Goal: Task Accomplishment & Management: Use online tool/utility

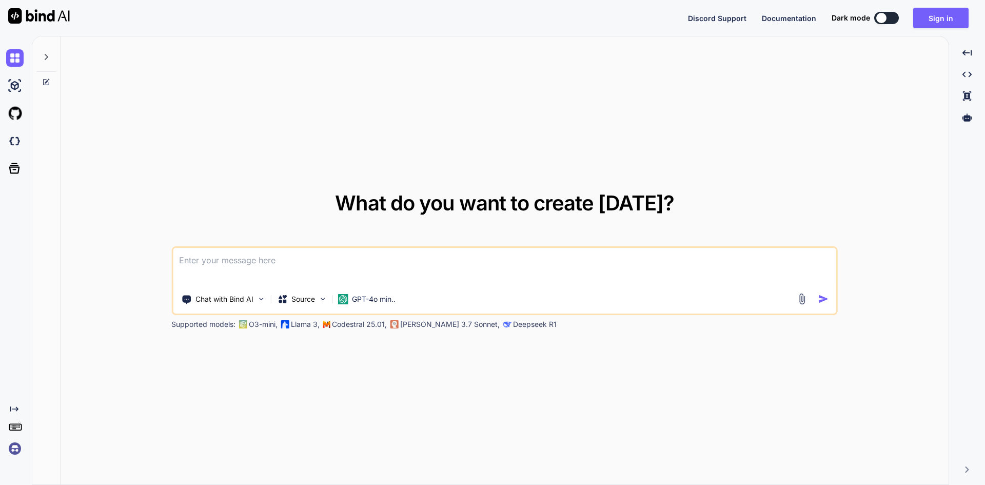
click at [331, 262] on textarea at bounding box center [504, 267] width 663 height 38
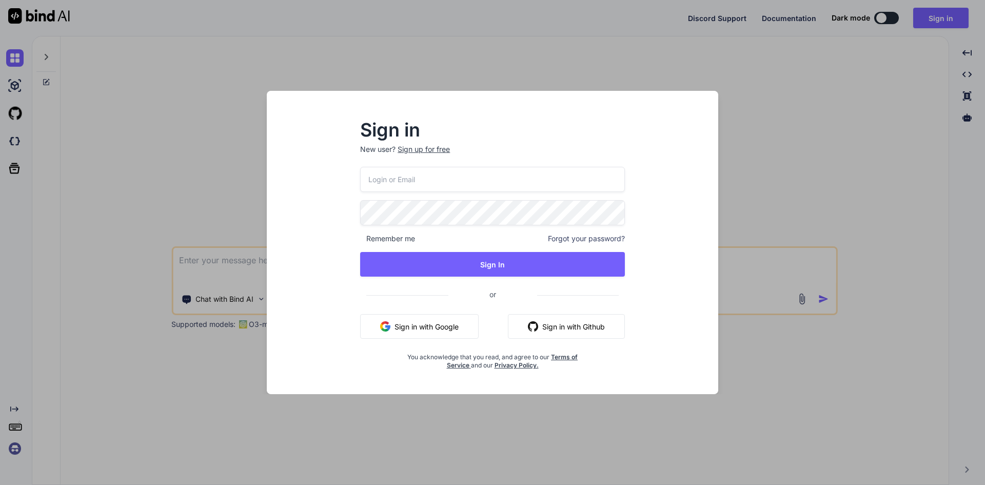
click at [436, 179] on input "email" at bounding box center [492, 179] width 265 height 25
type input "[EMAIL_ADDRESS][DOMAIN_NAME]"
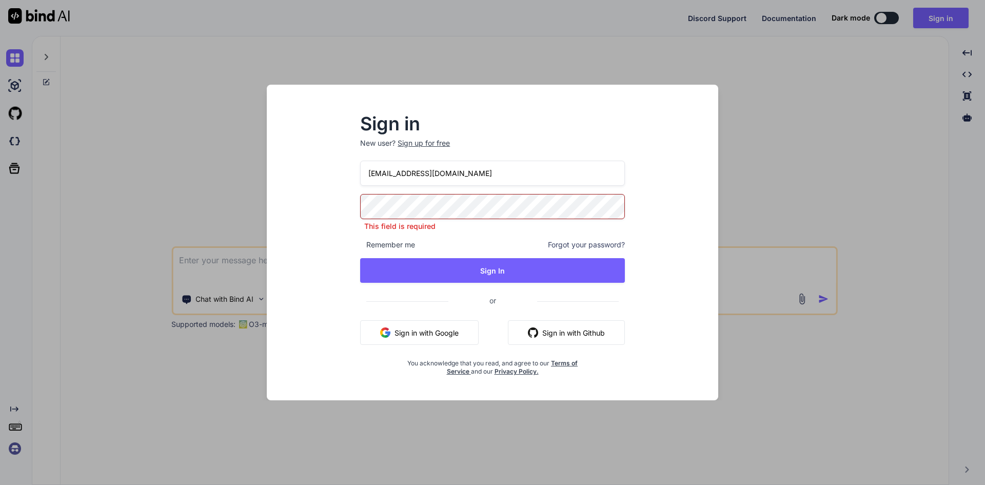
drag, startPoint x: 401, startPoint y: 178, endPoint x: 365, endPoint y: 179, distance: 36.4
click at [365, 179] on input "[EMAIL_ADDRESS][DOMAIN_NAME]" at bounding box center [492, 173] width 265 height 25
drag, startPoint x: 471, startPoint y: 174, endPoint x: 307, endPoint y: 174, distance: 164.6
click at [307, 174] on div "Sign in New user? Sign up for free [EMAIL_ADDRESS][DOMAIN_NAME] This field is r…" at bounding box center [492, 251] width 435 height 297
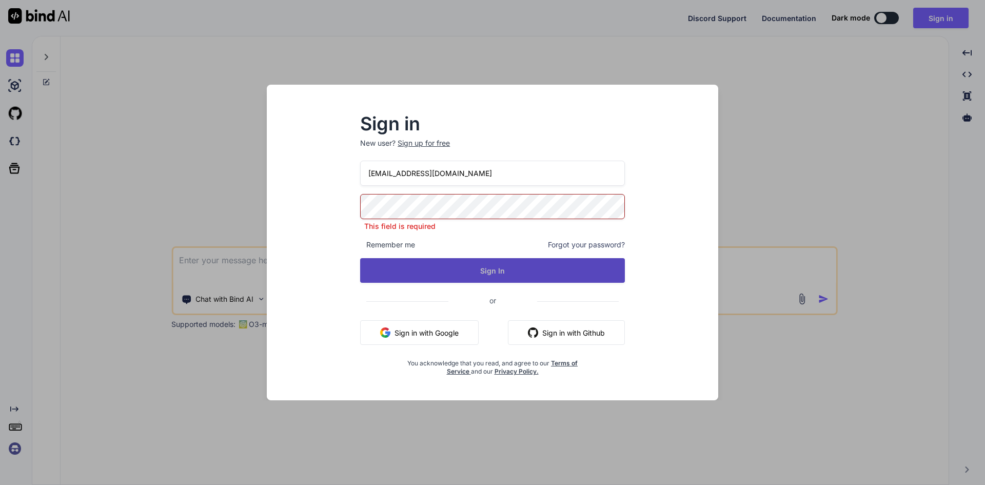
click at [462, 273] on button "Sign In" at bounding box center [492, 270] width 265 height 25
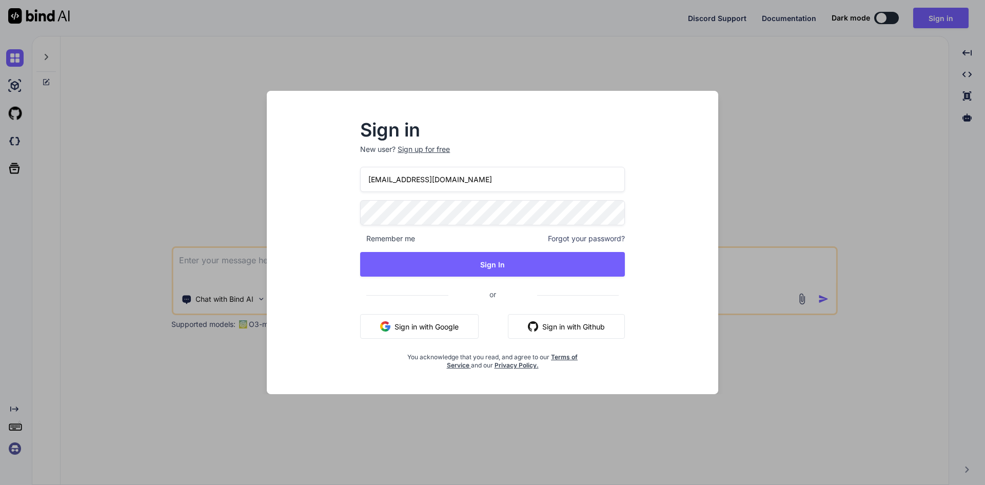
click at [425, 148] on div "Sign up for free" at bounding box center [423, 149] width 52 height 10
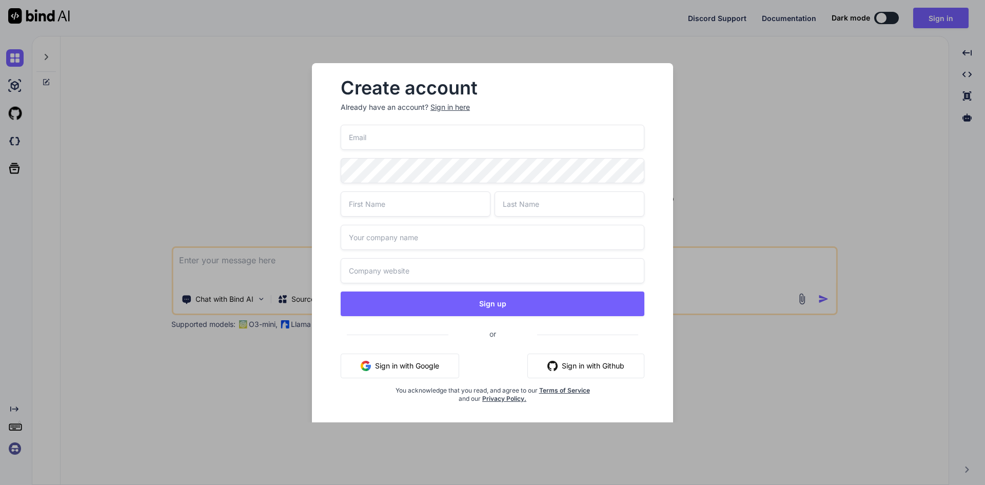
click at [404, 140] on input "email" at bounding box center [493, 137] width 304 height 25
paste input "[EMAIL_ADDRESS][DOMAIN_NAME]"
type input "[EMAIL_ADDRESS][DOMAIN_NAME]"
click at [390, 203] on input "text" at bounding box center [416, 203] width 150 height 25
type input "M"
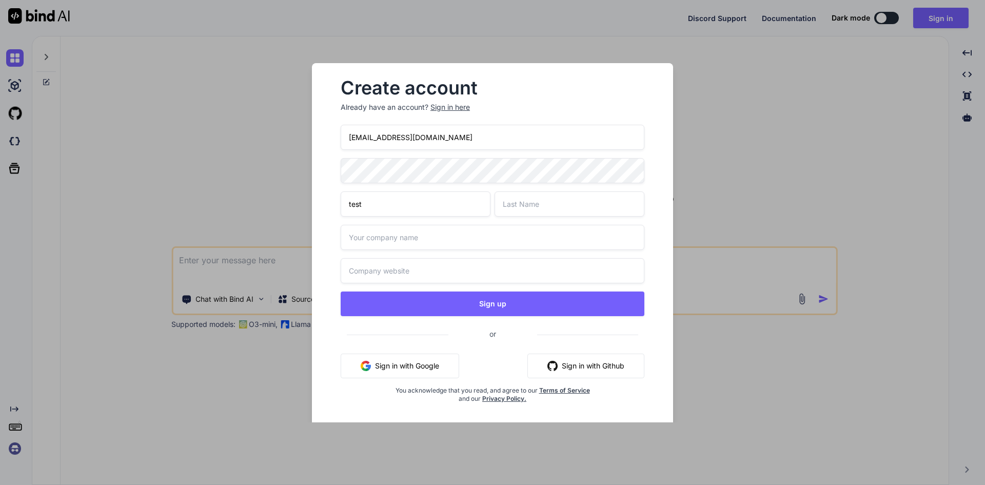
type input "test"
type input "chetu"
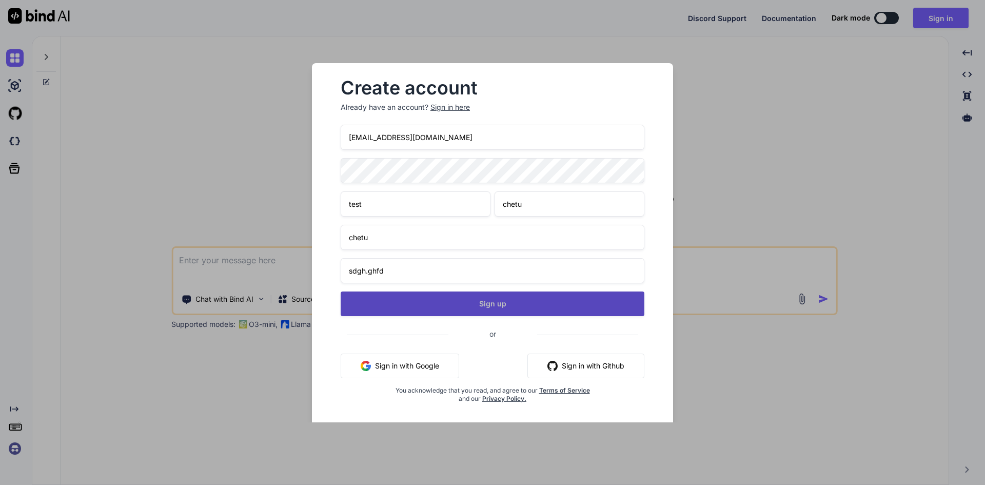
type input "sdgh.ghfd"
click at [475, 305] on button "Sign up" at bounding box center [493, 303] width 304 height 25
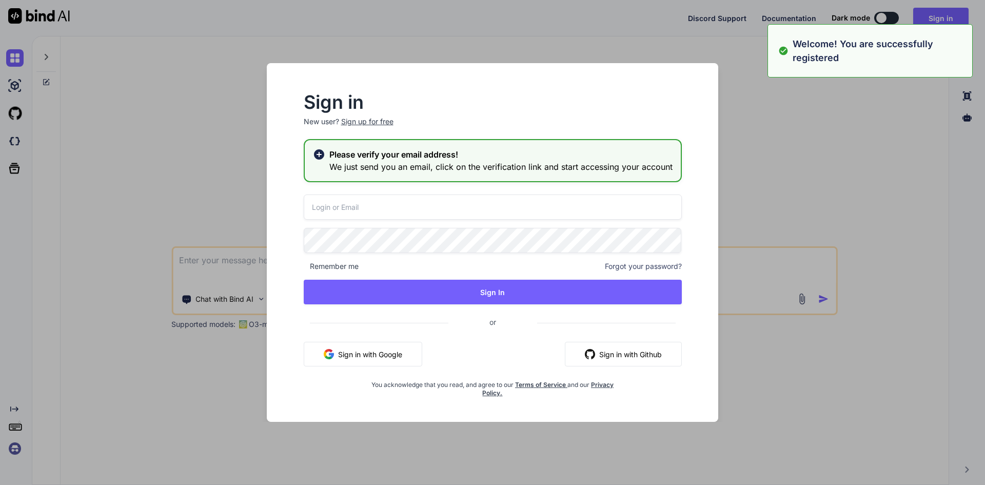
click at [371, 209] on input "email" at bounding box center [493, 206] width 378 height 25
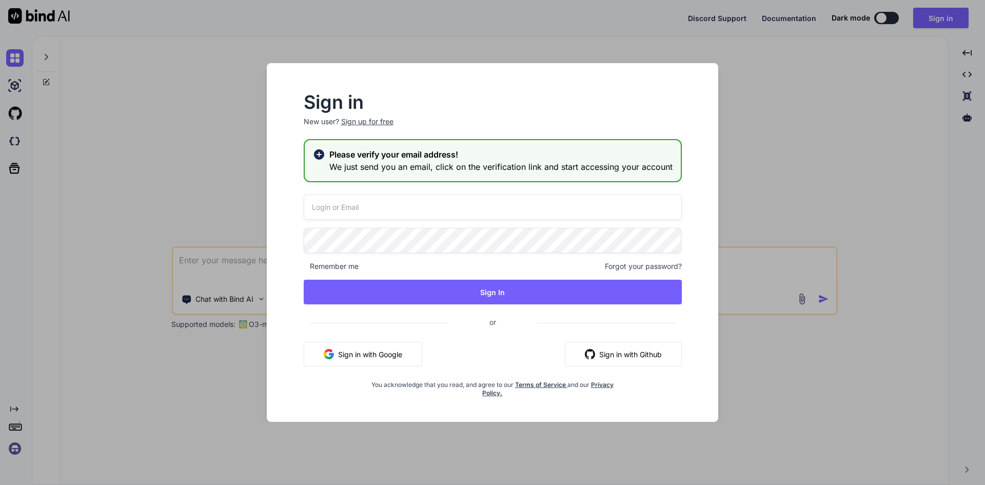
paste input "[EMAIL_ADDRESS][DOMAIN_NAME]"
type input "[EMAIL_ADDRESS][DOMAIN_NAME]"
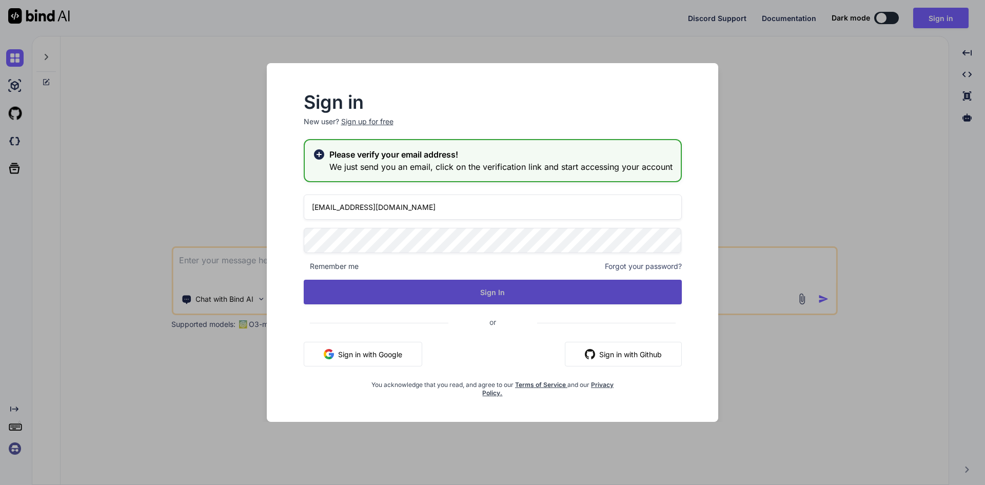
click at [429, 292] on button "Sign In" at bounding box center [493, 292] width 378 height 25
click at [449, 289] on button "Sign In" at bounding box center [493, 292] width 378 height 25
click at [458, 283] on button "Sign In" at bounding box center [493, 292] width 378 height 25
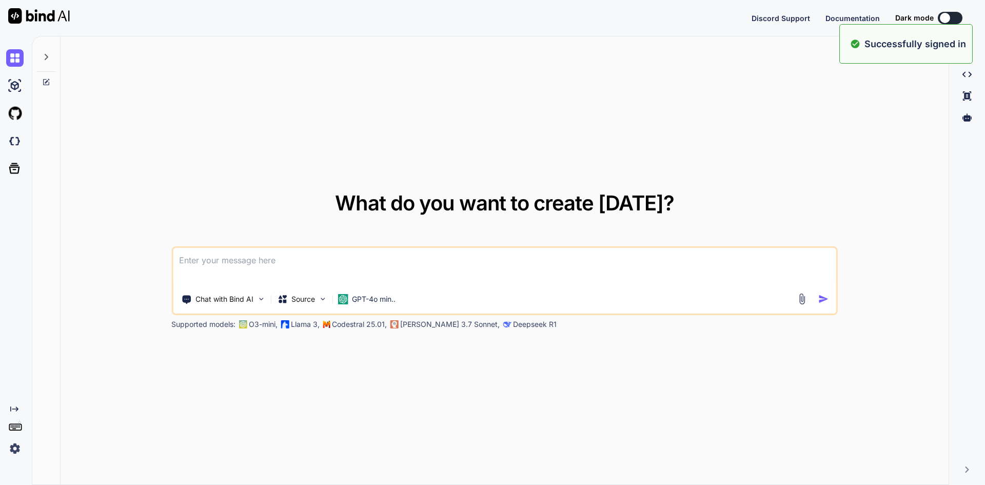
click at [306, 264] on textarea at bounding box center [504, 267] width 663 height 38
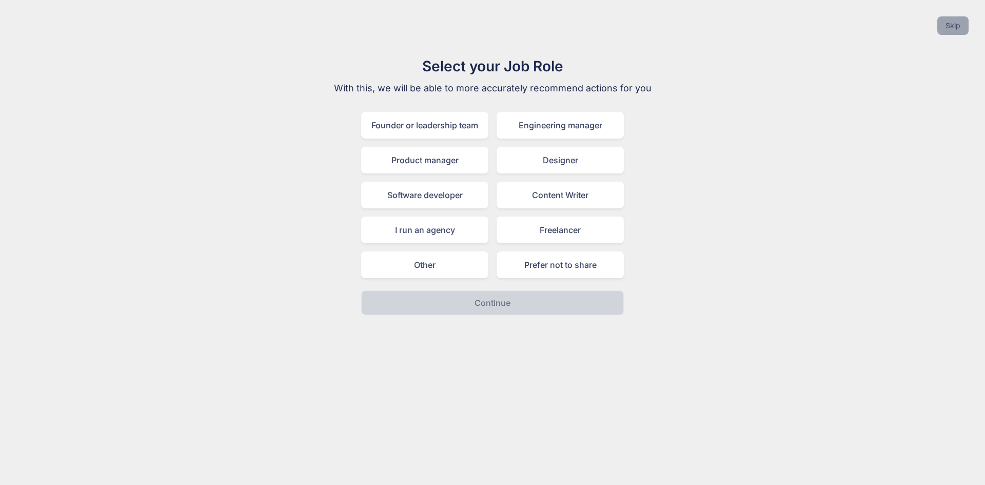
click at [967, 26] on button "Skip" at bounding box center [952, 25] width 31 height 18
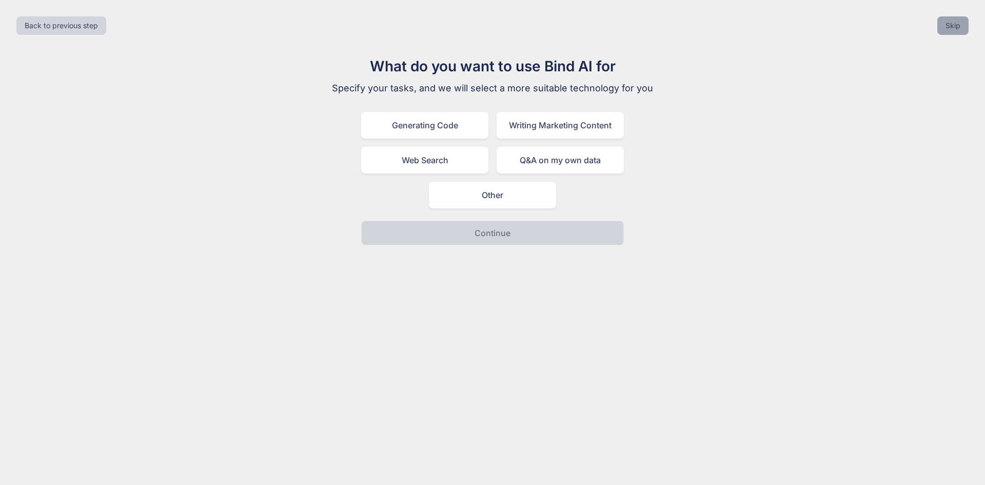
click at [963, 26] on button "Skip" at bounding box center [952, 25] width 31 height 18
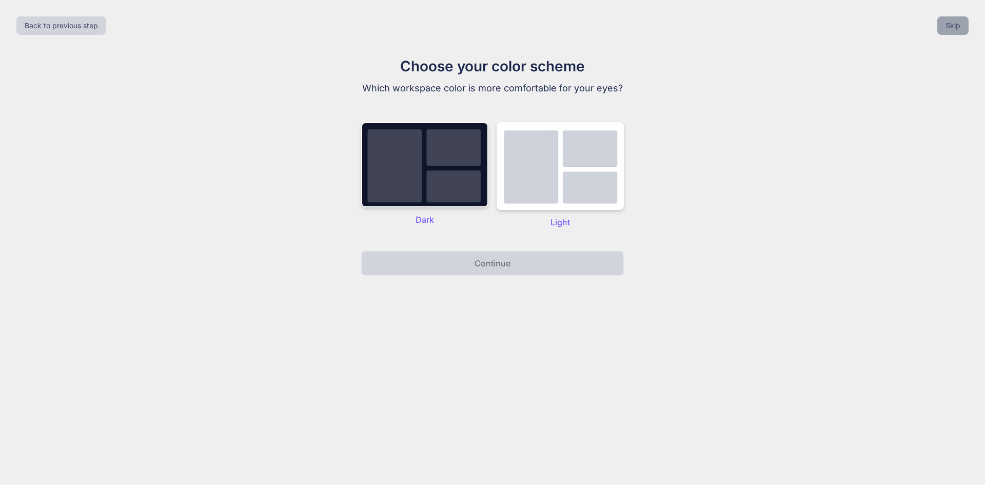
click at [963, 26] on button "Skip" at bounding box center [952, 25] width 31 height 18
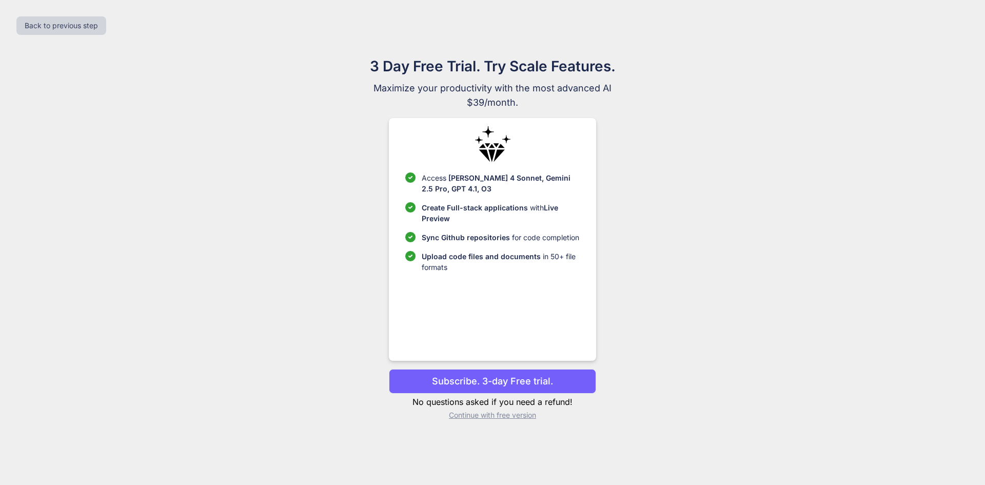
click at [484, 416] on p "Continue with free version" at bounding box center [492, 415] width 207 height 10
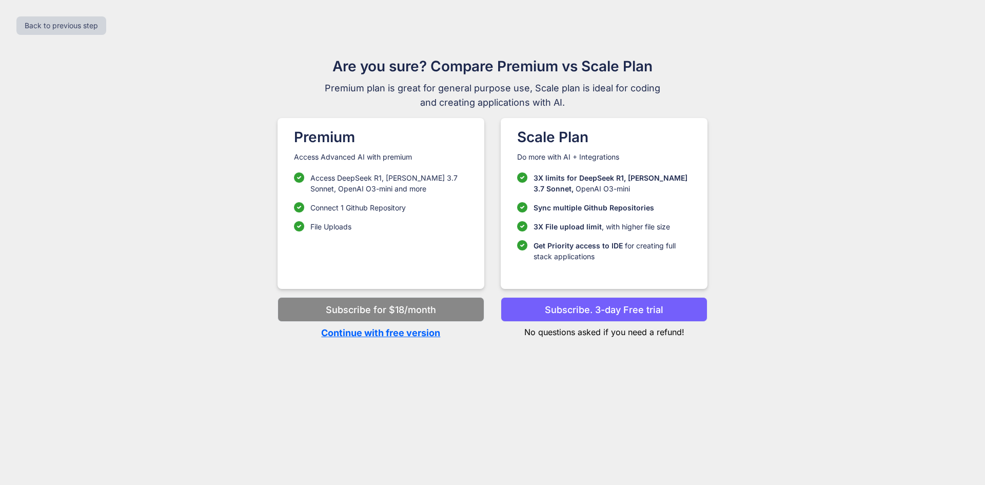
click at [393, 334] on p "Continue with free version" at bounding box center [380, 333] width 207 height 14
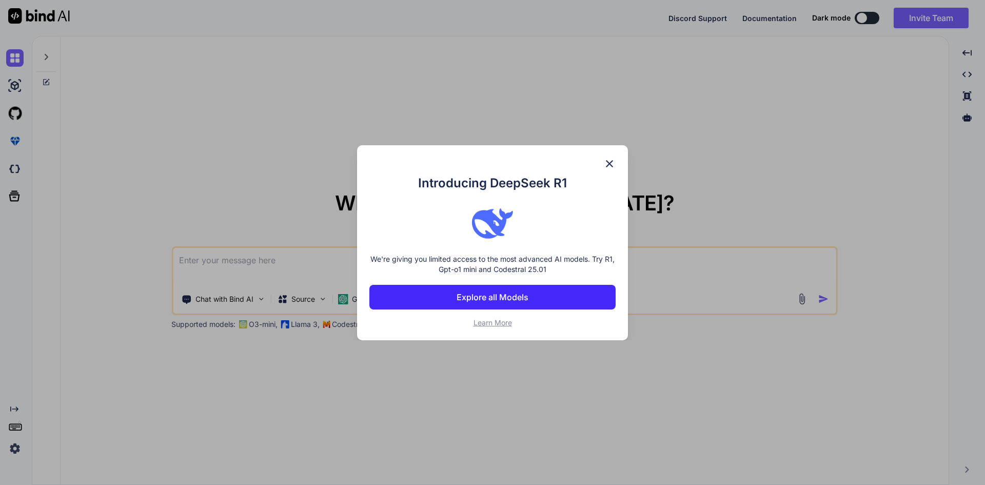
click at [610, 161] on img at bounding box center [609, 163] width 12 height 12
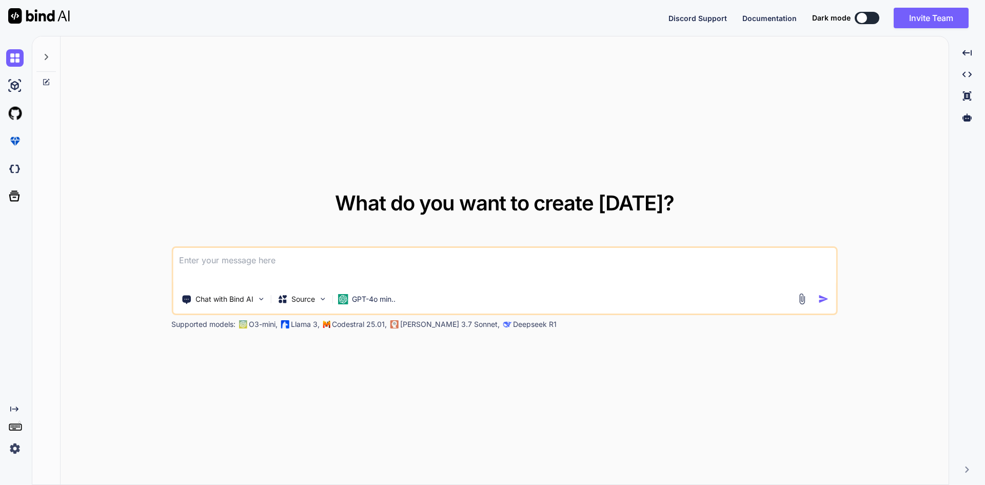
click at [375, 250] on textarea at bounding box center [504, 267] width 663 height 38
type textarea "hi"
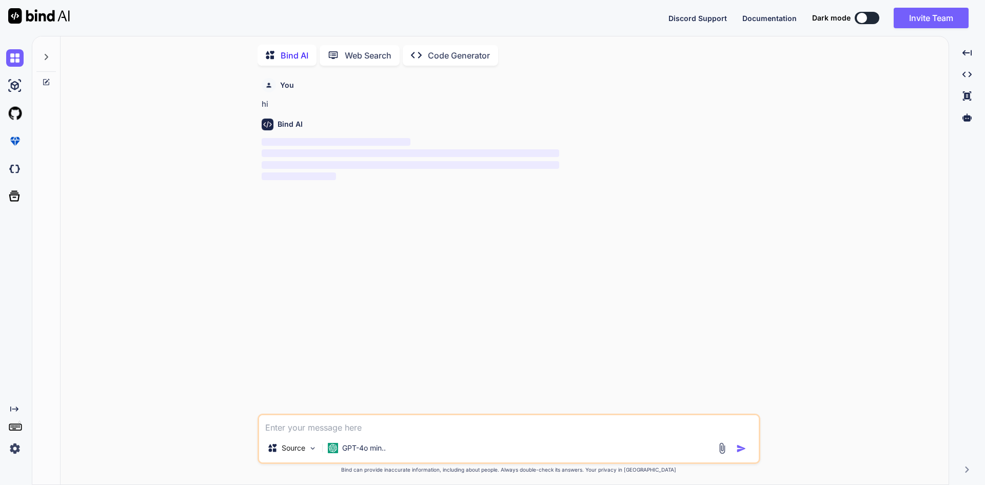
scroll to position [4, 0]
